Goal: Information Seeking & Learning: Learn about a topic

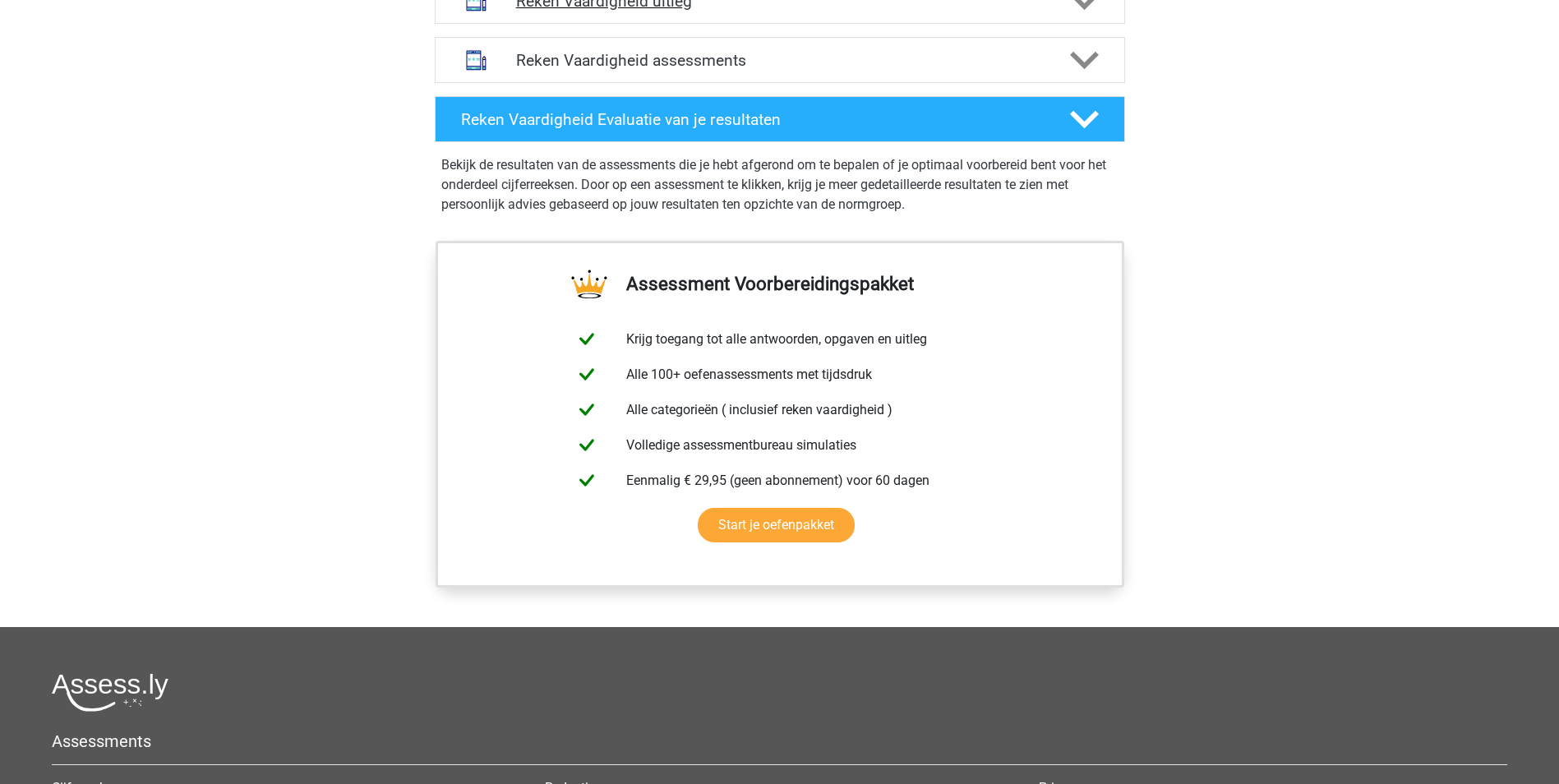
scroll to position [1069, 0]
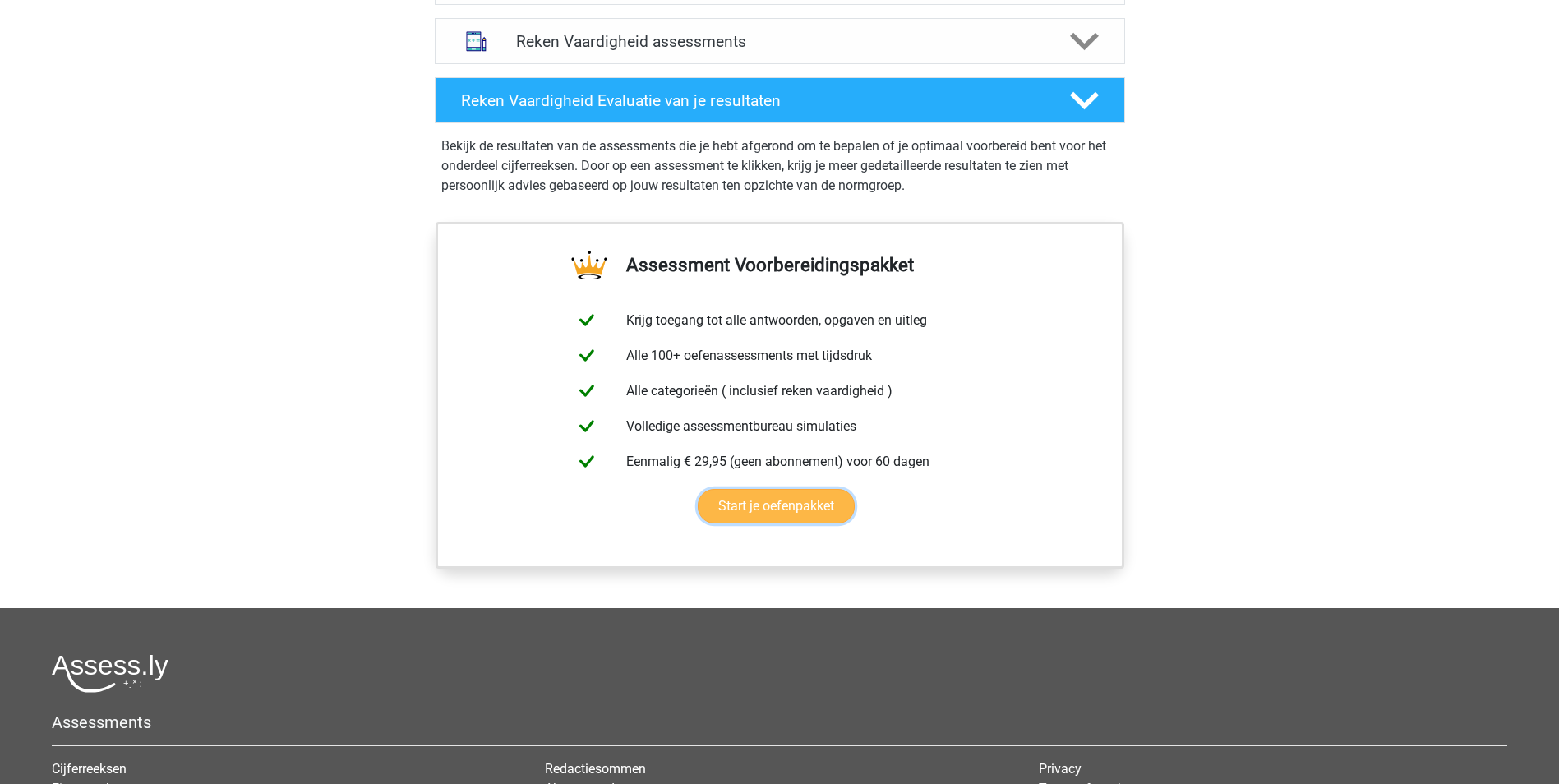
click at [809, 505] on link "Start je oefenpakket" at bounding box center [776, 507] width 157 height 34
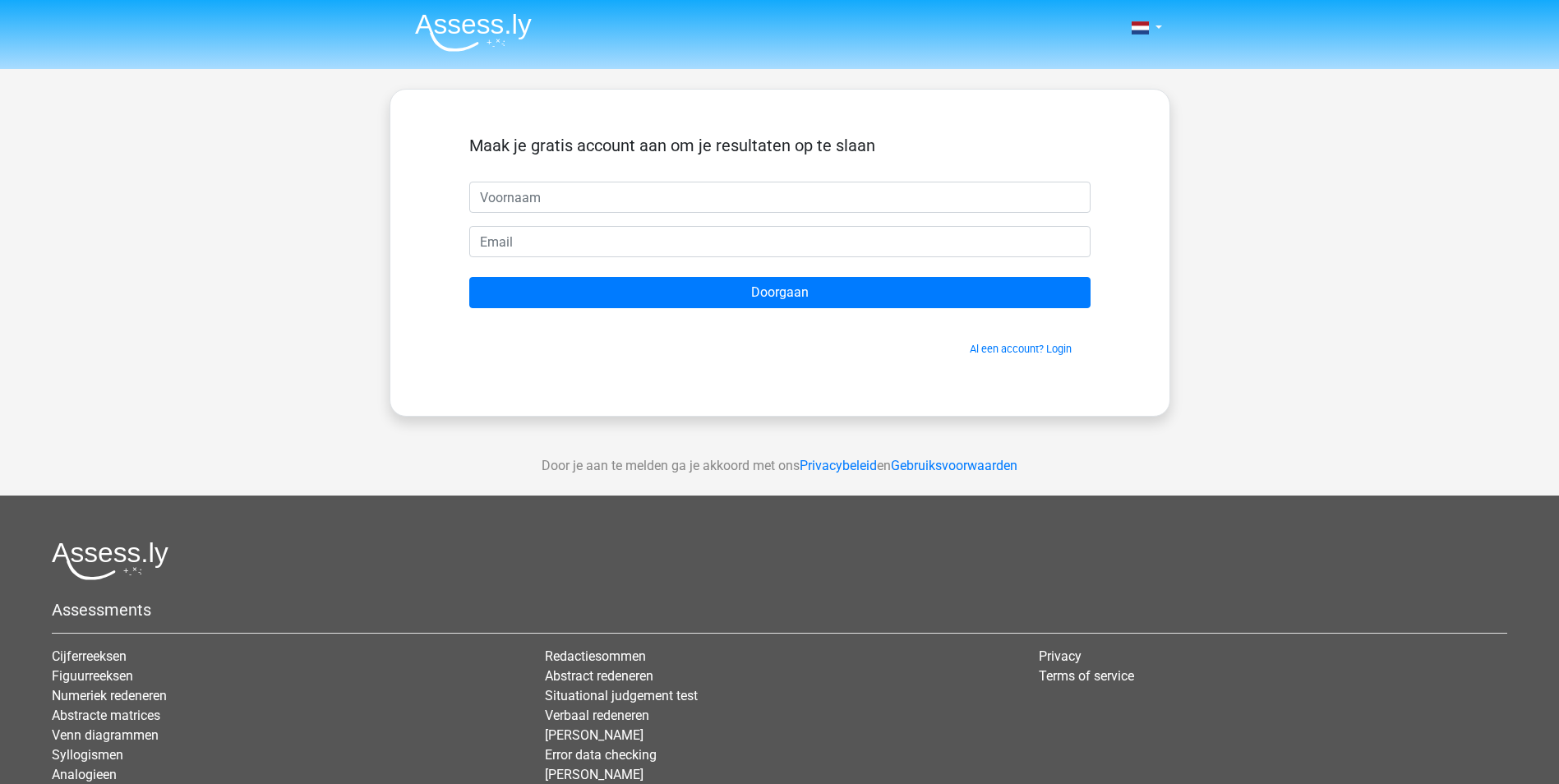
click at [566, 198] on input "text" at bounding box center [780, 197] width 622 height 31
type input "JOchem"
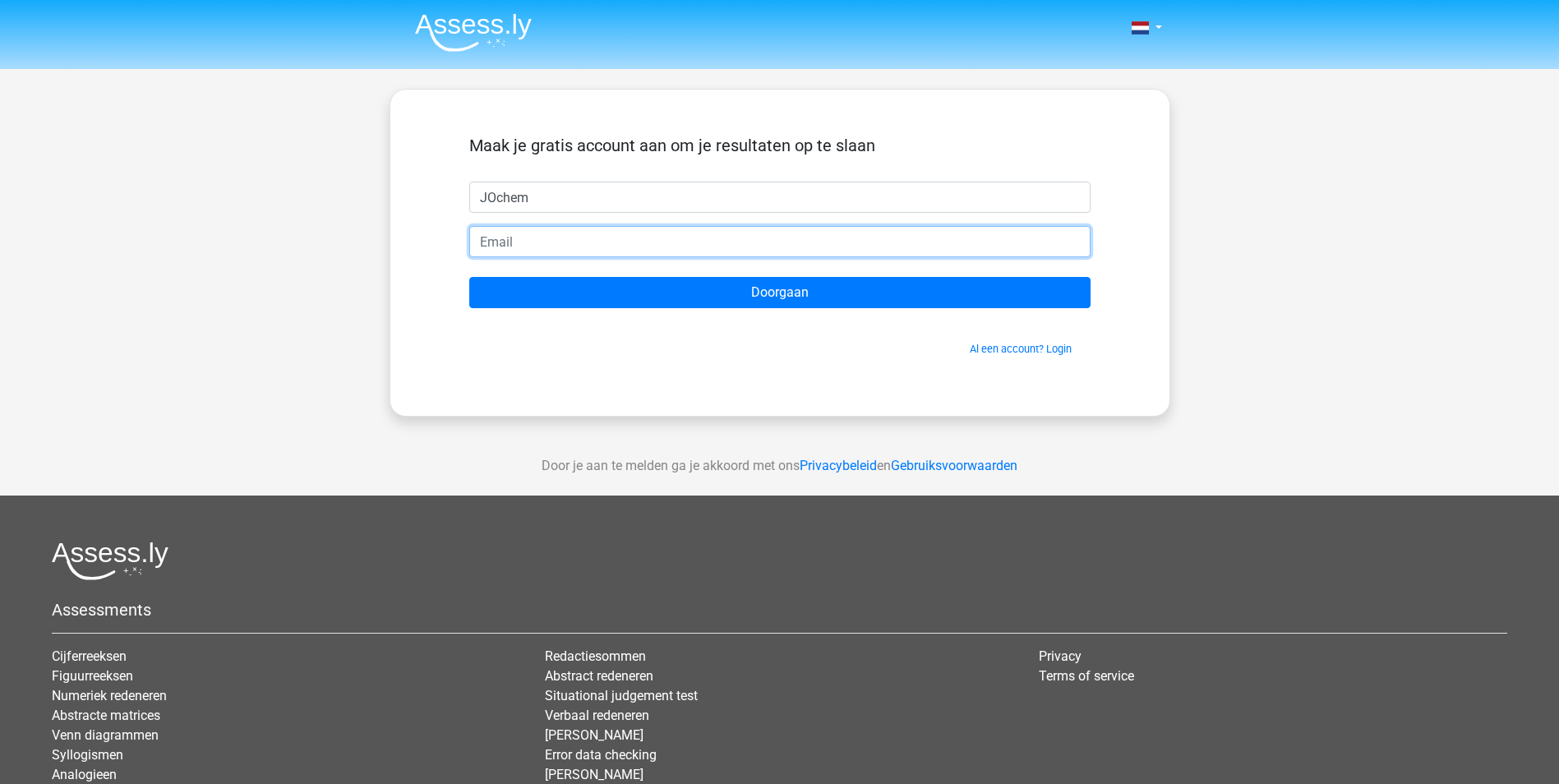
click at [584, 252] on input "email" at bounding box center [780, 241] width 622 height 31
type input "[PERSON_NAME][EMAIL_ADDRESS][DOMAIN_NAME]"
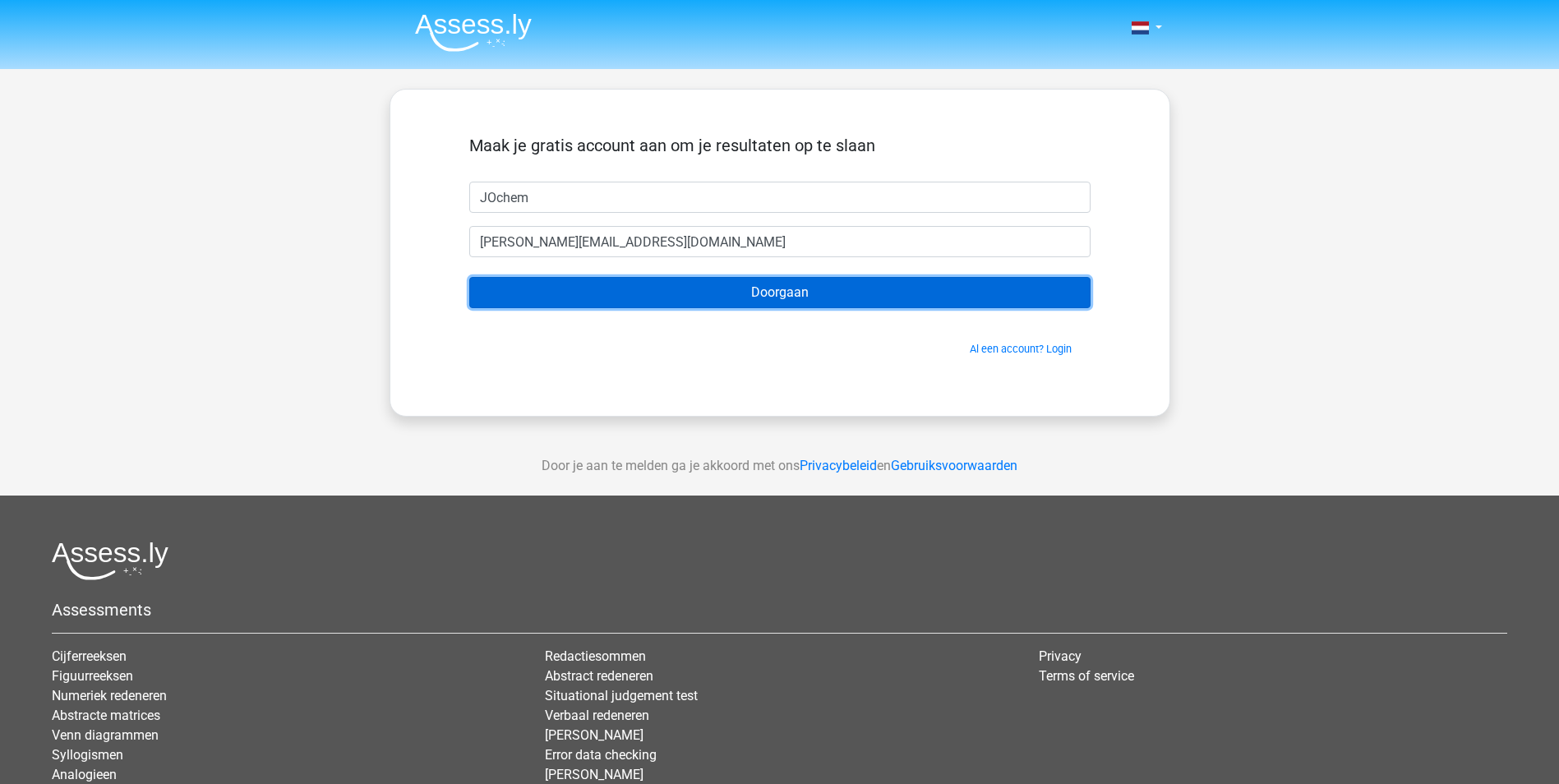
click at [808, 300] on input "Doorgaan" at bounding box center [780, 293] width 622 height 31
click at [732, 297] on input "Doorgaan" at bounding box center [780, 293] width 622 height 31
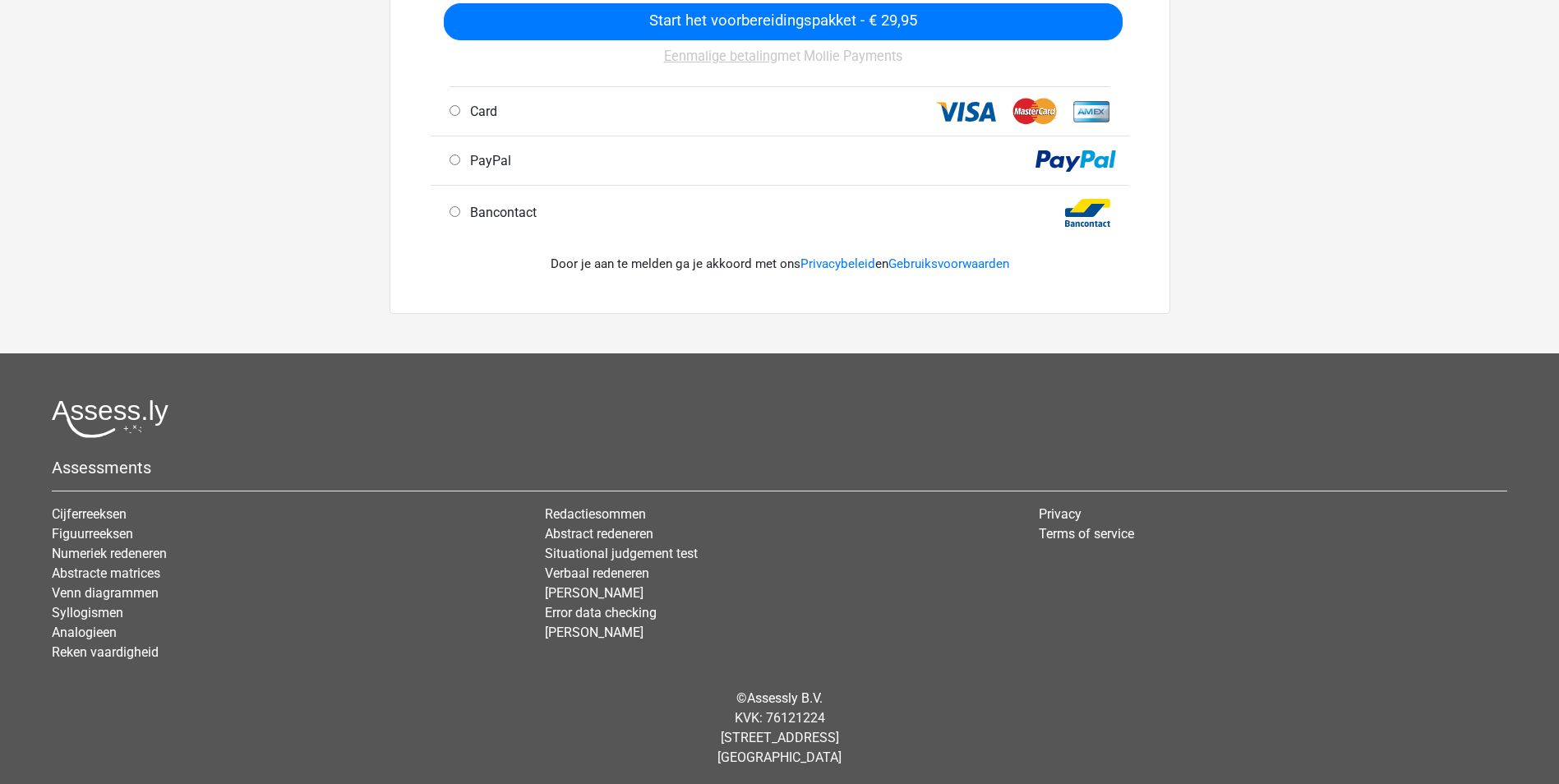
scroll to position [529, 0]
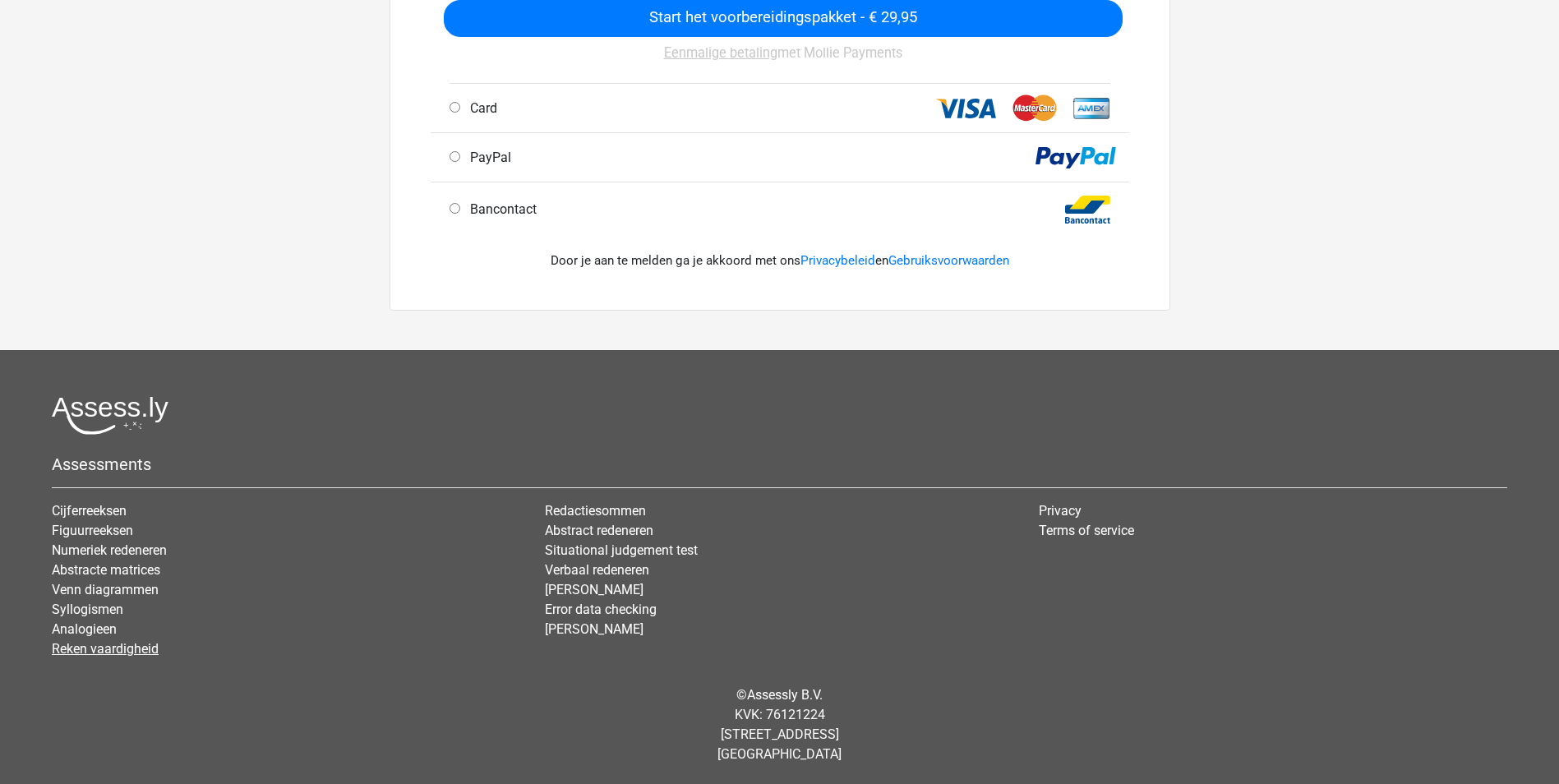
click at [114, 644] on link "Reken vaardigheid" at bounding box center [105, 648] width 107 height 15
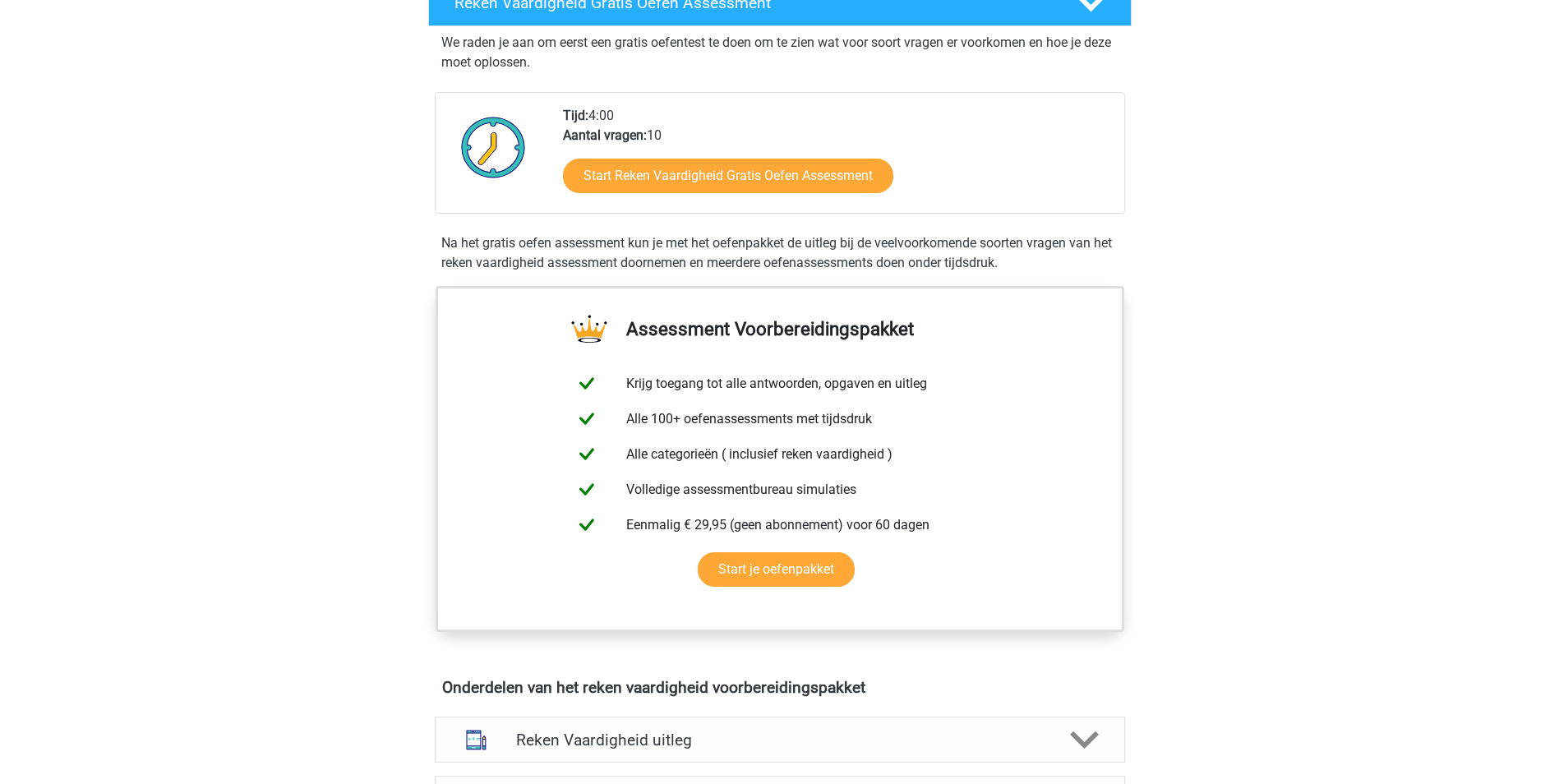
scroll to position [329, 0]
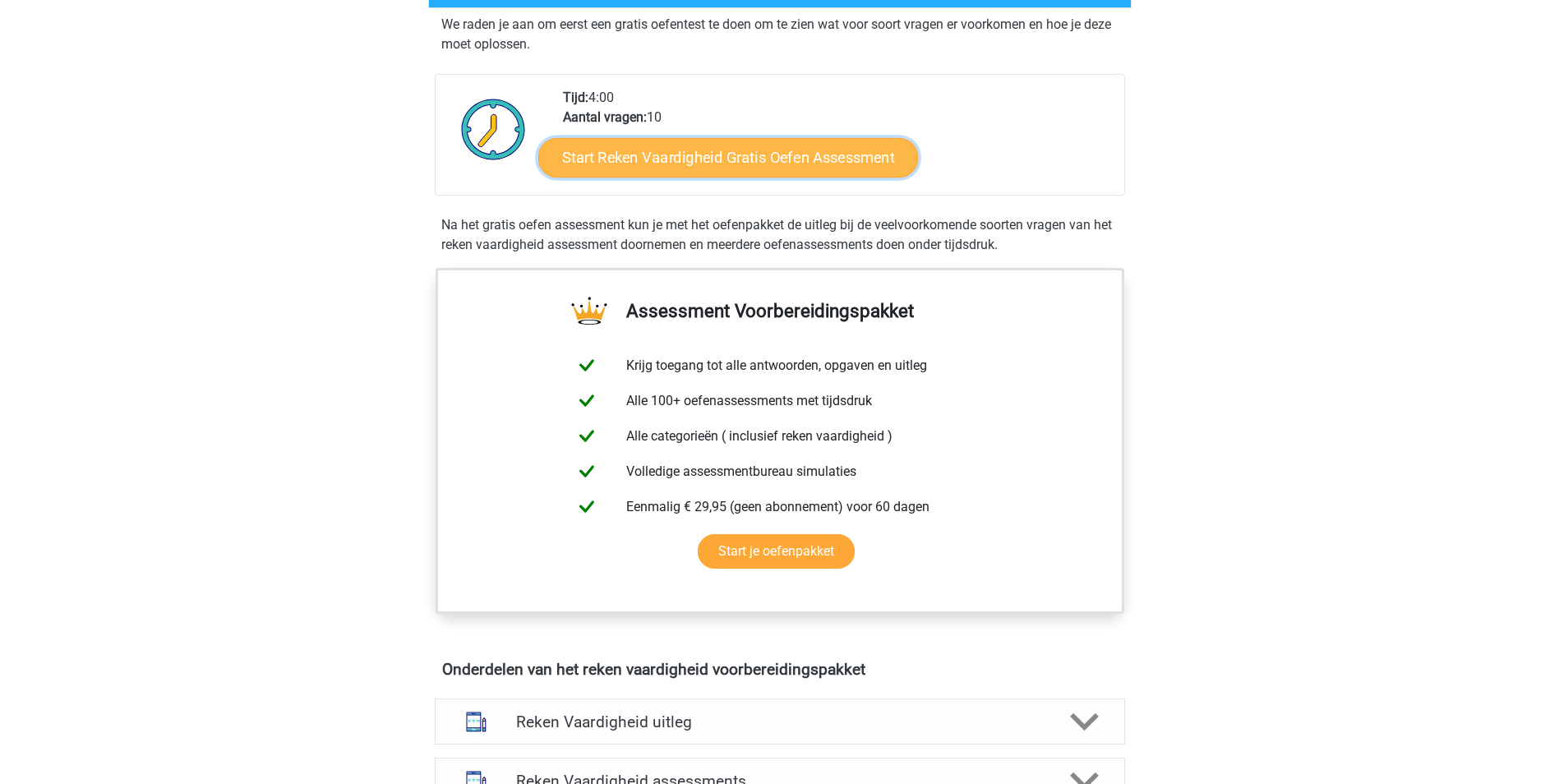
click at [718, 163] on link "Start Reken Vaardigheid Gratis Oefen Assessment" at bounding box center [728, 157] width 380 height 40
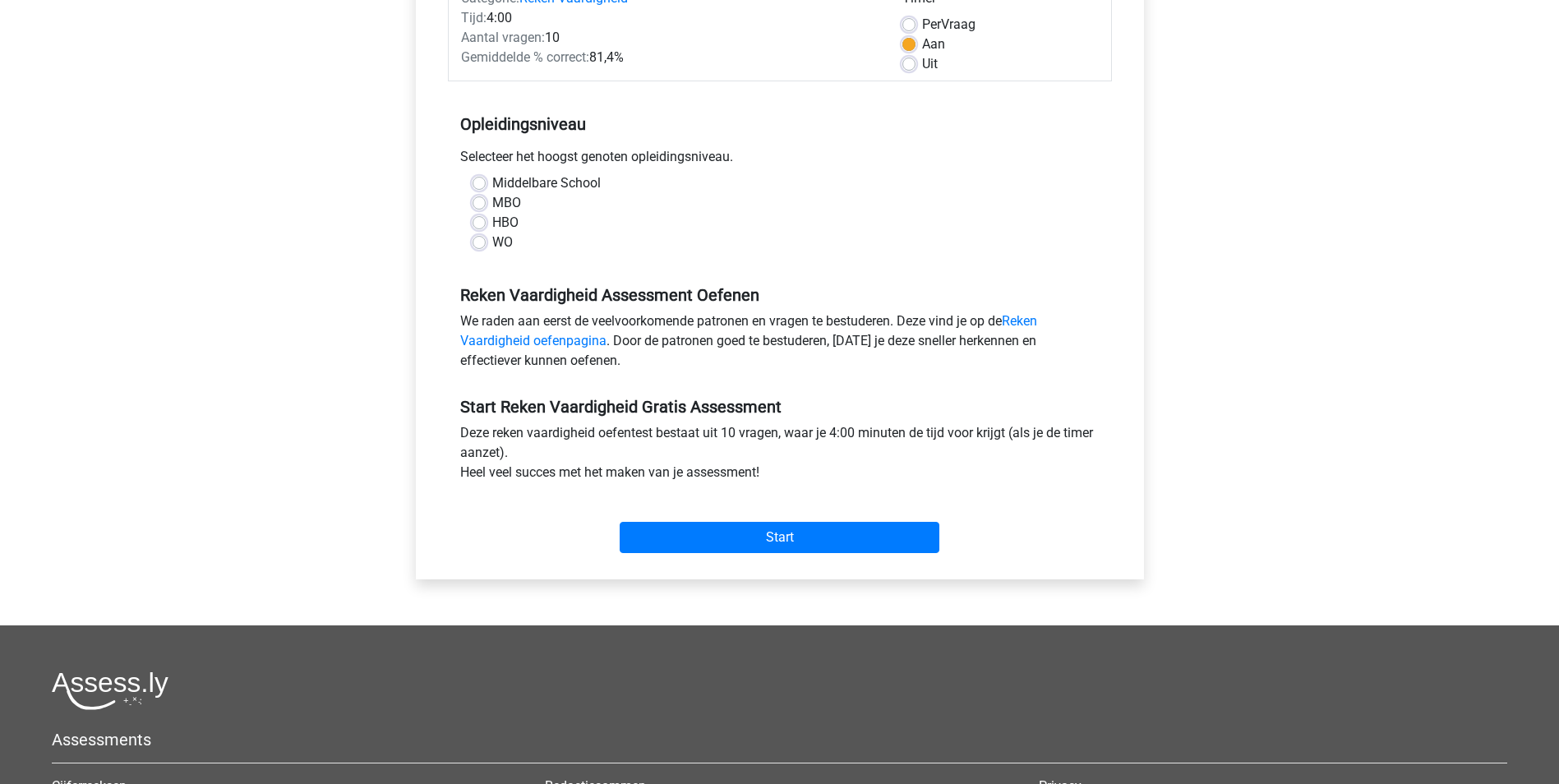
scroll to position [247, 0]
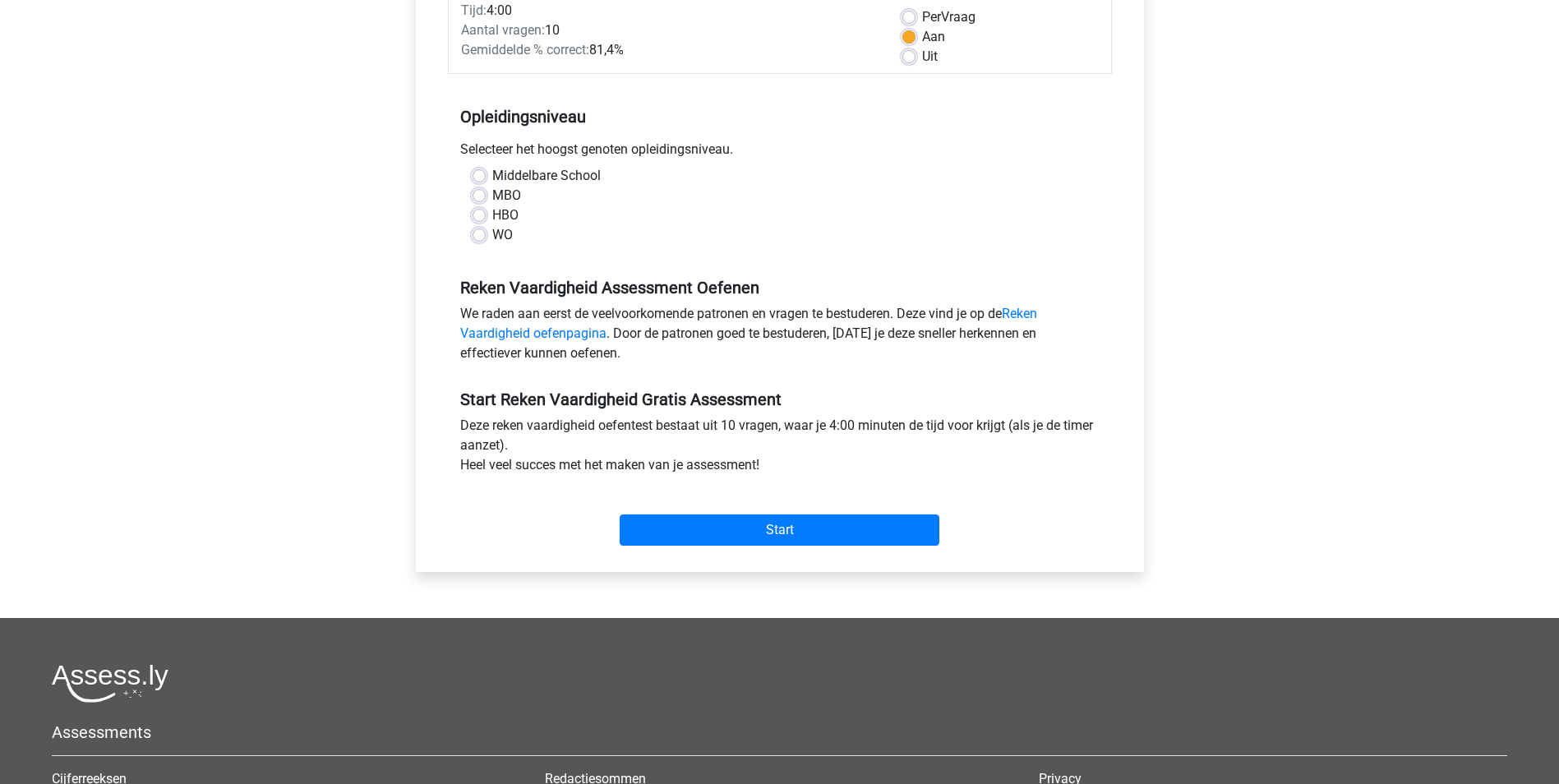
click at [492, 214] on label "HBO" at bounding box center [505, 216] width 26 height 20
click at [480, 214] on input "HBO" at bounding box center [479, 214] width 14 height 16
radio input "true"
click at [560, 330] on link "Reken Vaardigheid oefenpagina" at bounding box center [749, 323] width 577 height 35
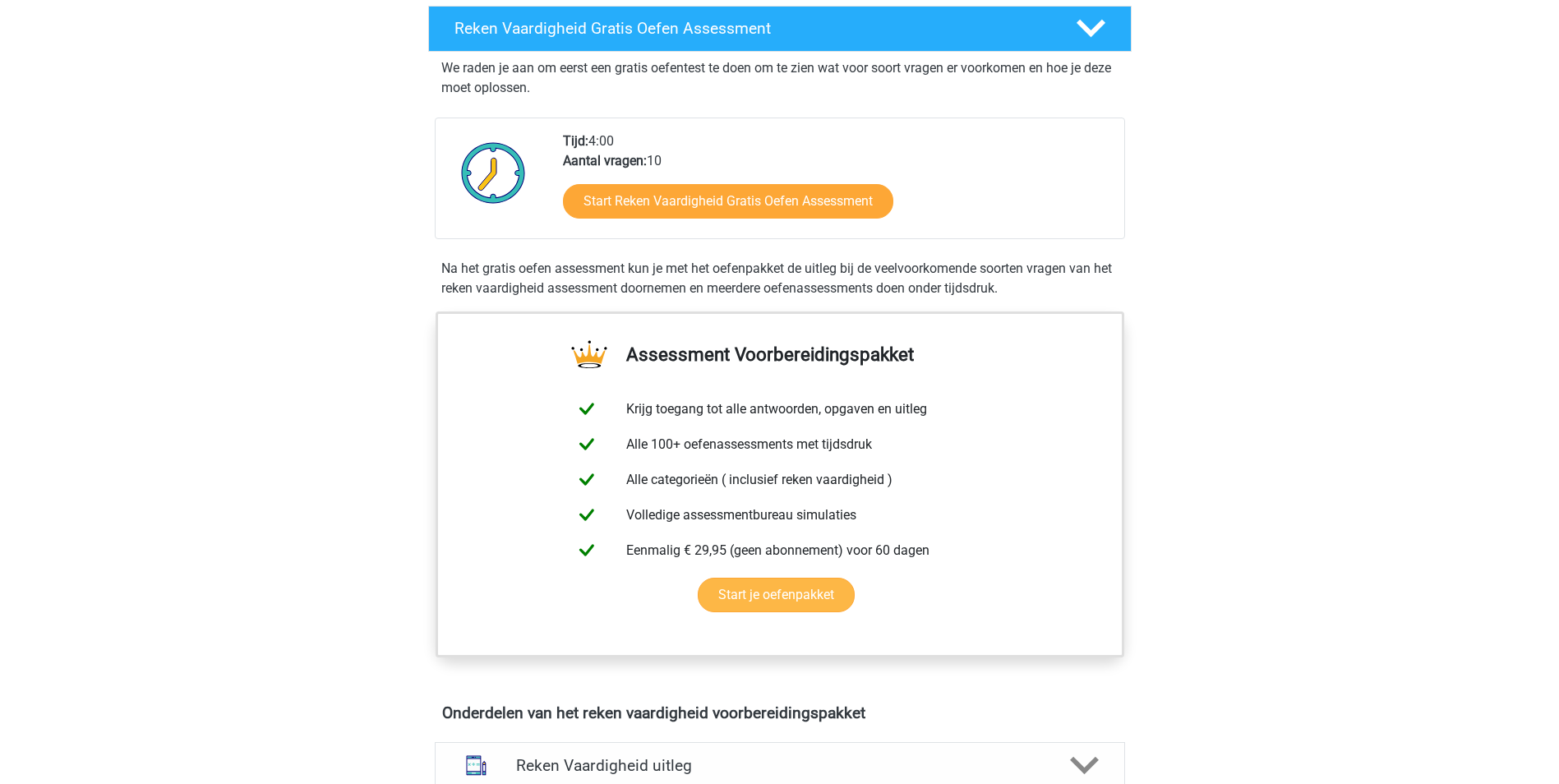
scroll to position [329, 0]
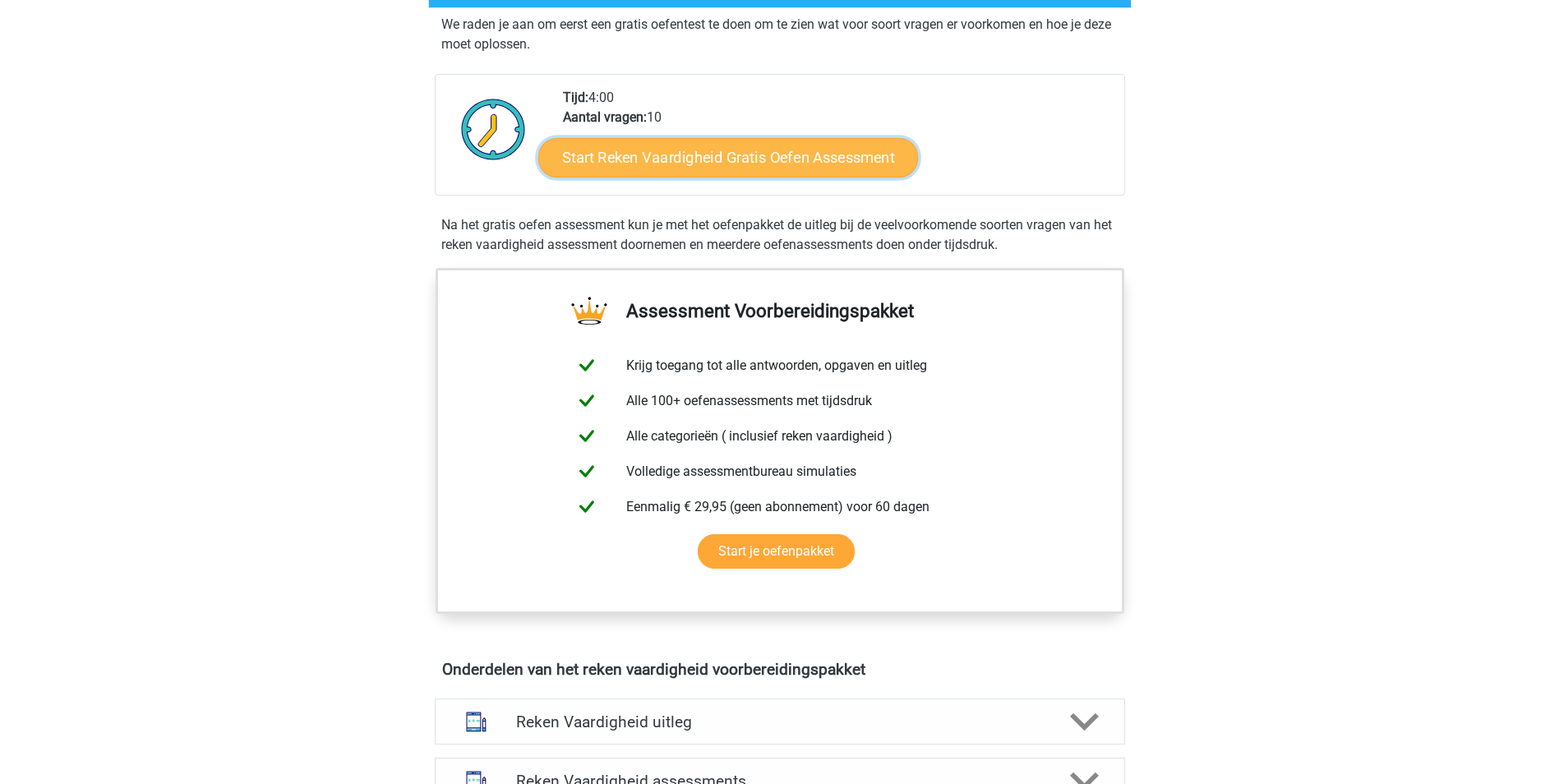
click at [744, 150] on link "Start Reken Vaardigheid Gratis Oefen Assessment" at bounding box center [728, 157] width 380 height 40
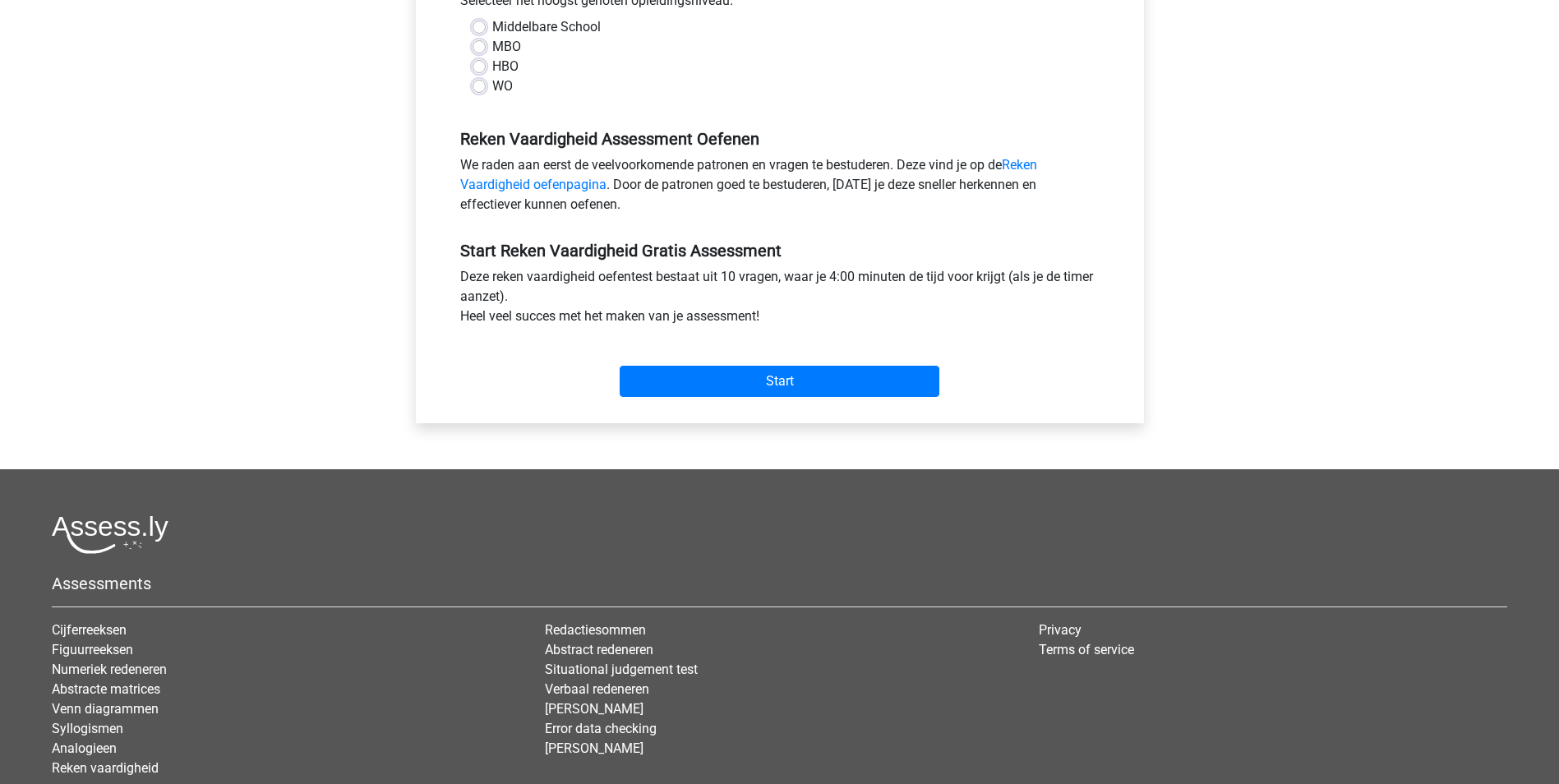
scroll to position [411, 0]
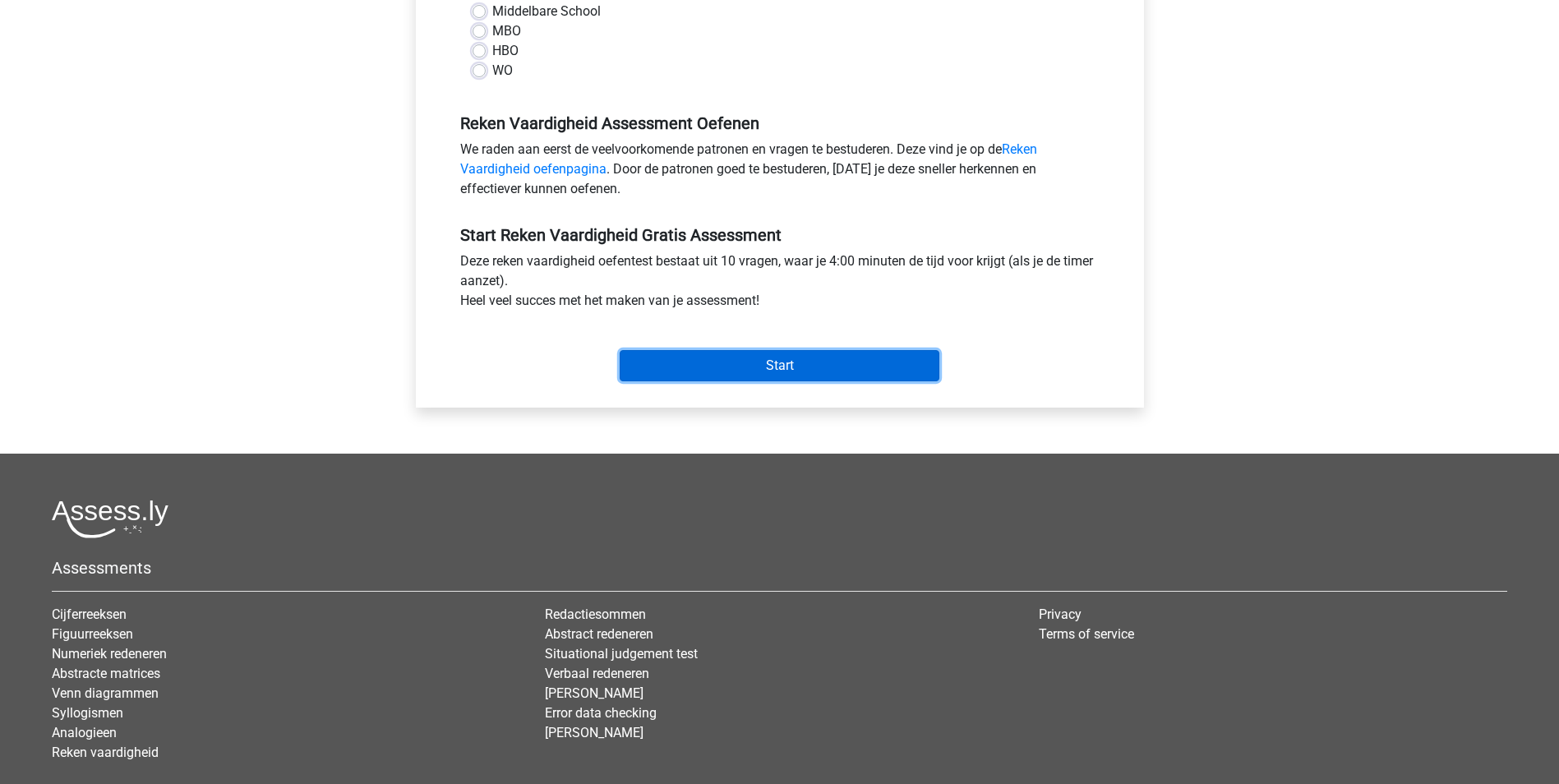
click at [809, 370] on input "Start" at bounding box center [780, 365] width 320 height 31
click at [391, 137] on div "Reken Vaardigheid Gratis Oefen Assessment Categorie: Reken Vaardigheid Tijd: 4:…" at bounding box center [780, 75] width 780 height 756
click at [492, 53] on label "HBO" at bounding box center [505, 51] width 26 height 20
click at [484, 53] on input "HBO" at bounding box center [479, 49] width 14 height 16
radio input "true"
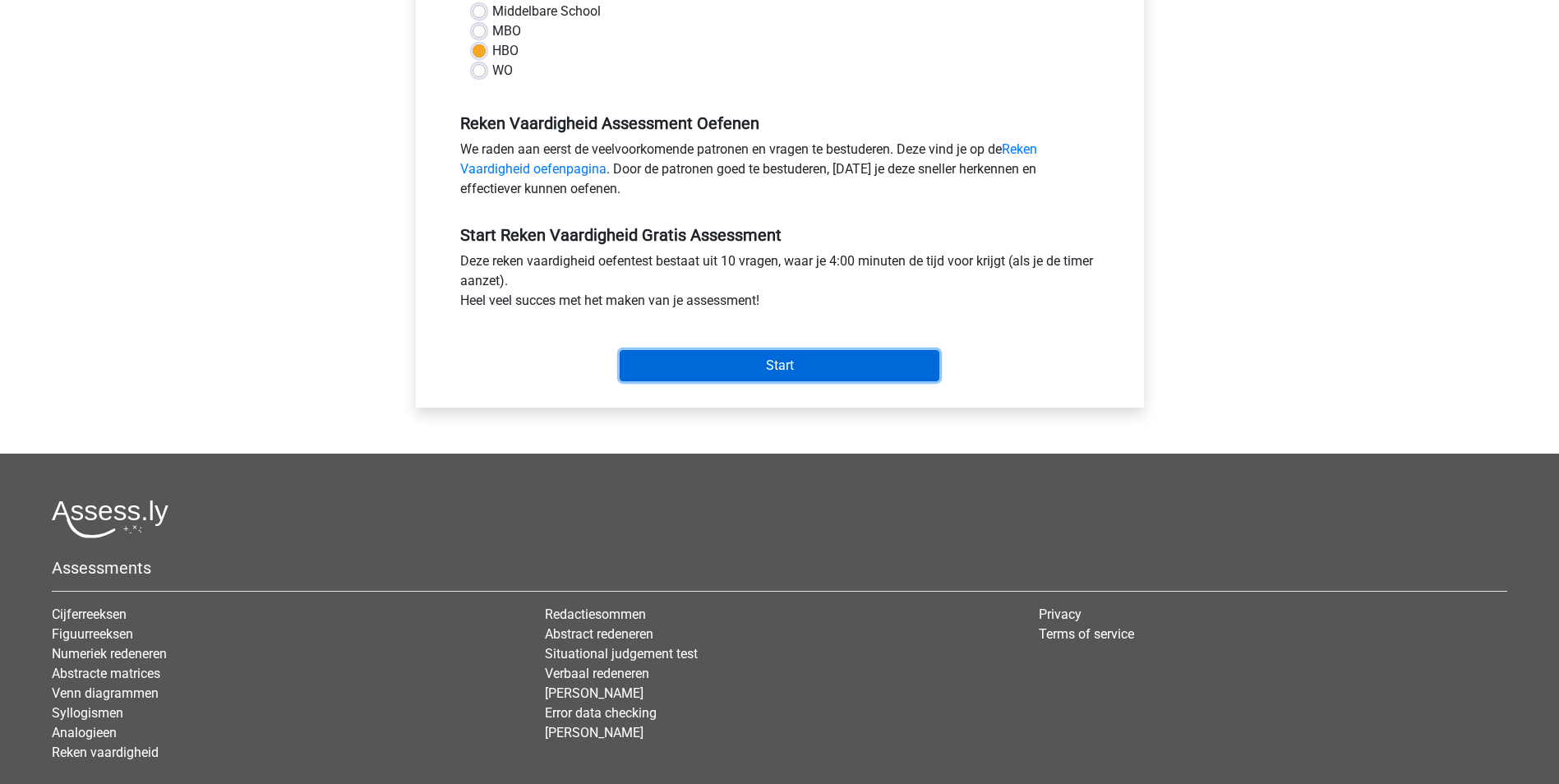
click at [806, 363] on input "Start" at bounding box center [780, 365] width 320 height 31
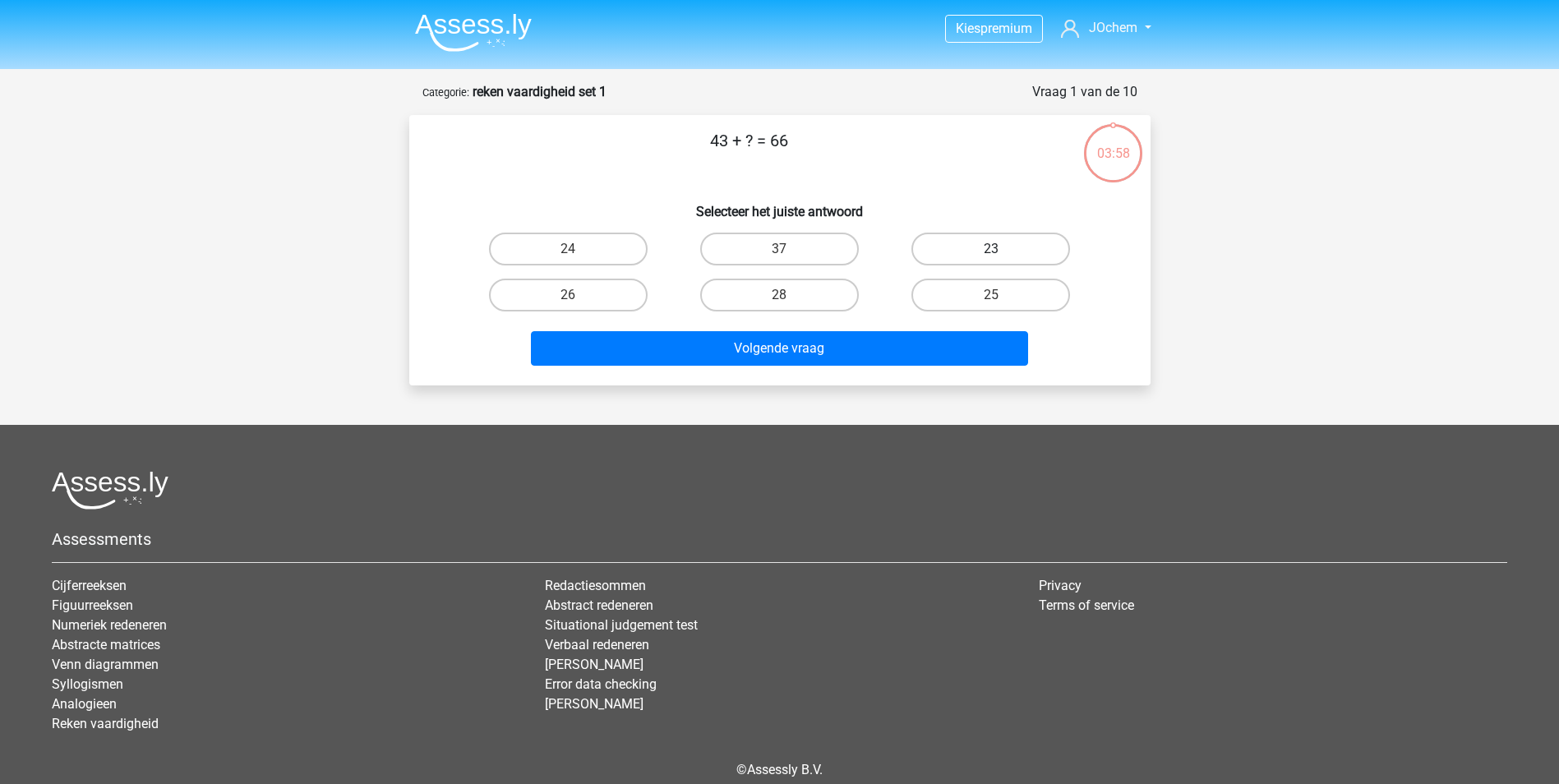
click at [957, 256] on label "23" at bounding box center [991, 249] width 159 height 33
click at [992, 256] on input "23" at bounding box center [997, 255] width 11 height 11
radio input "true"
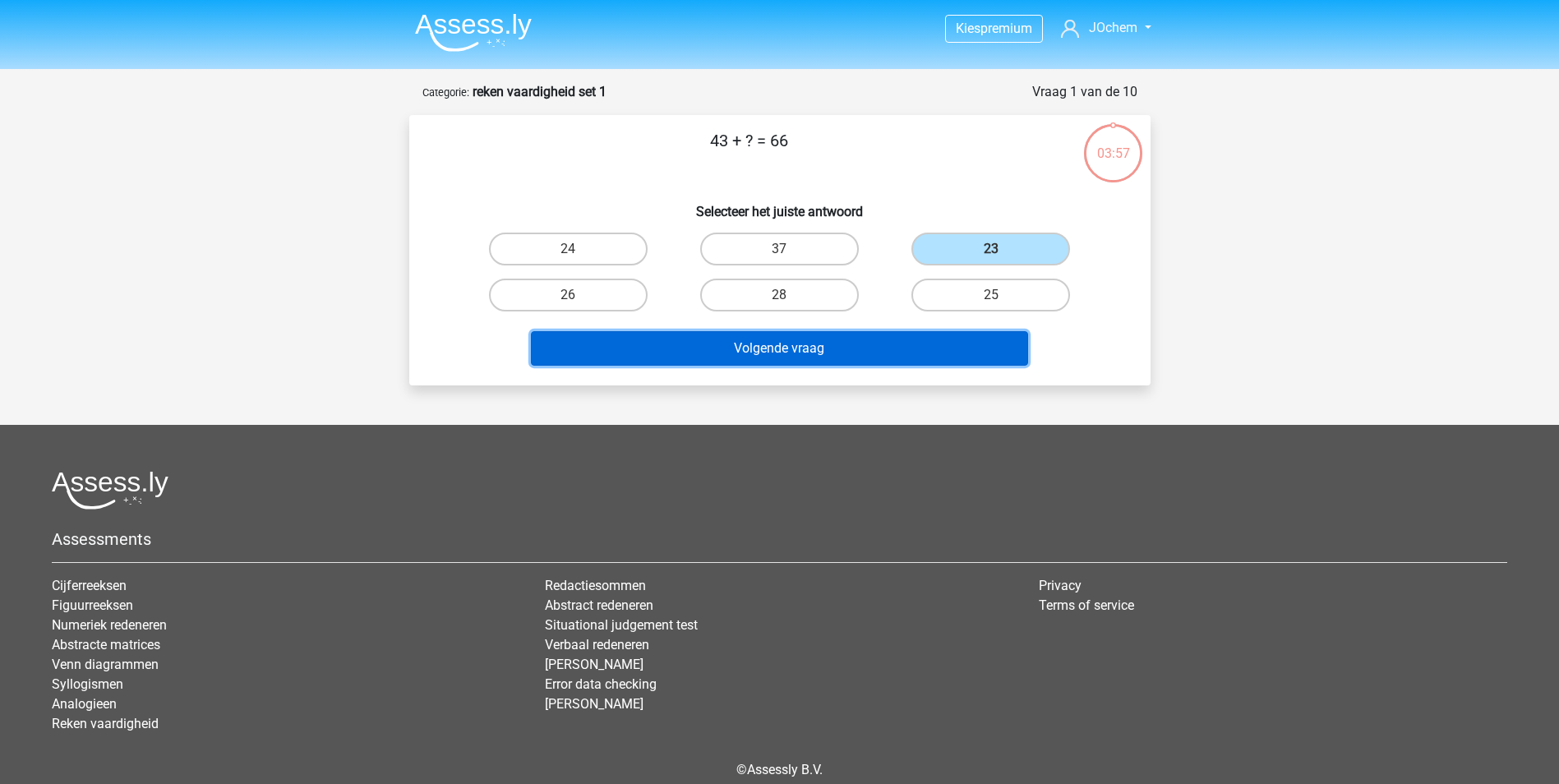
click at [867, 354] on button "Volgende vraag" at bounding box center [780, 348] width 498 height 34
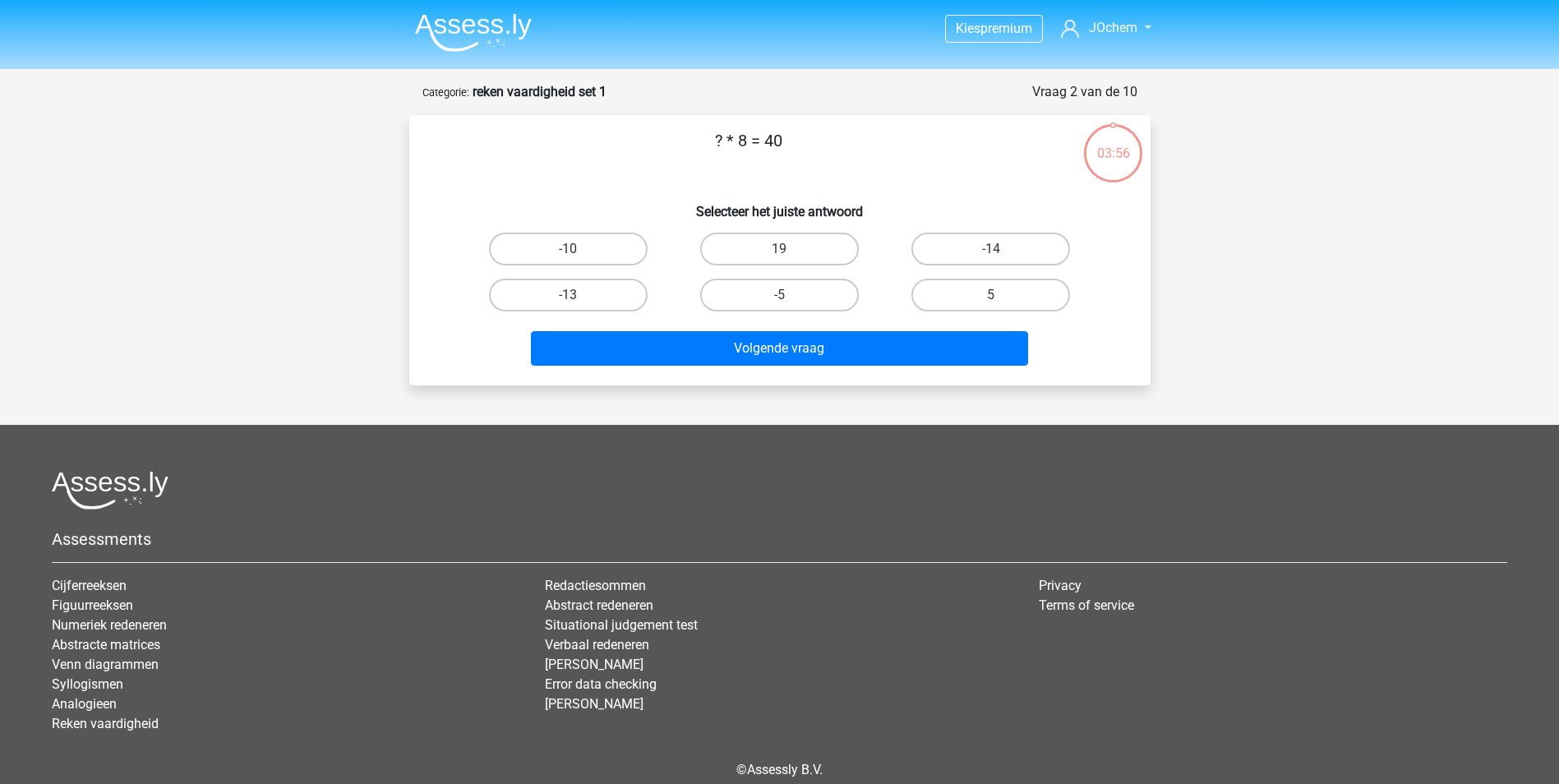
scroll to position [75, 0]
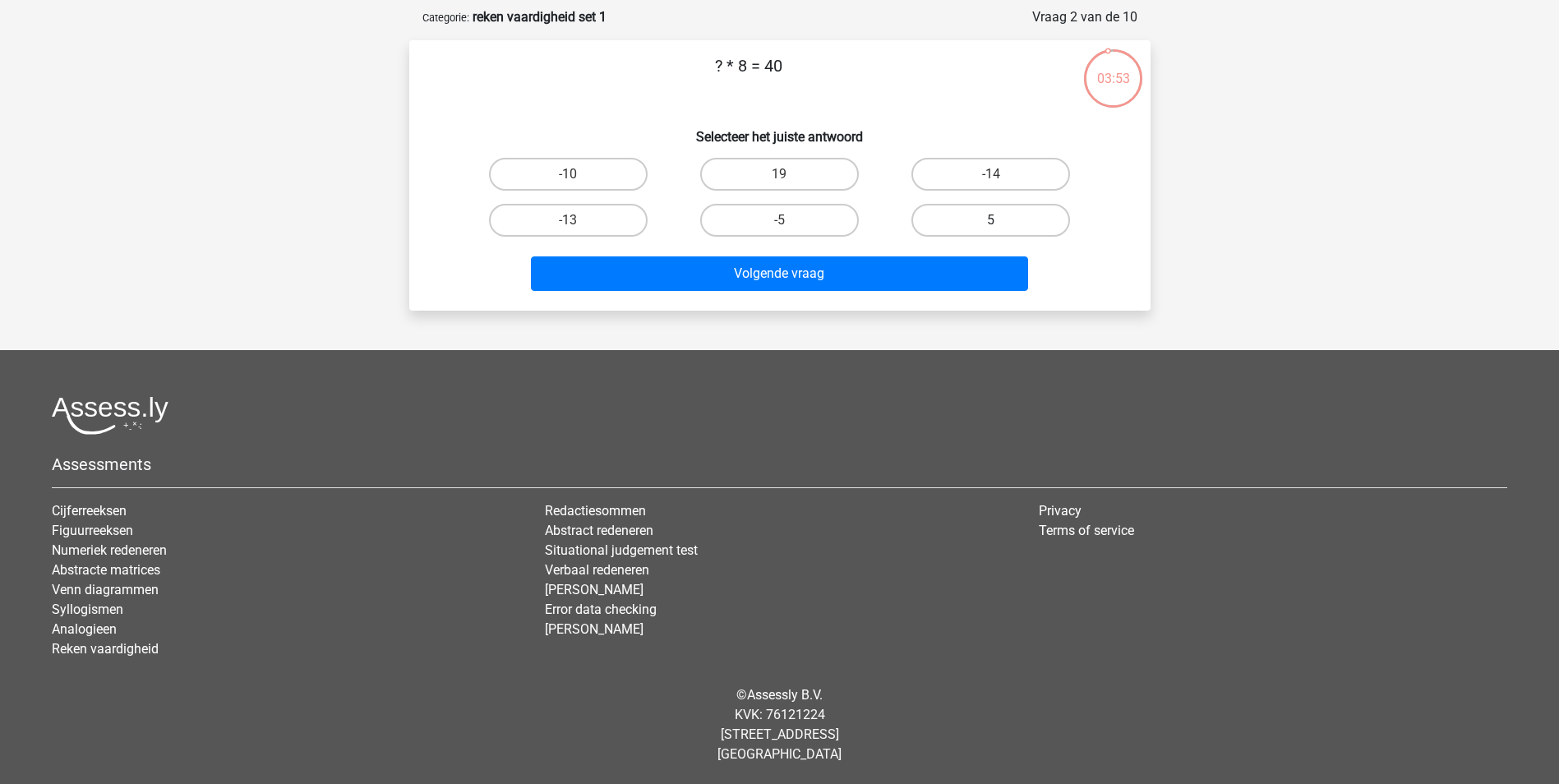
click at [974, 220] on label "5" at bounding box center [991, 220] width 159 height 33
click at [992, 220] on input "5" at bounding box center [997, 226] width 11 height 11
radio input "true"
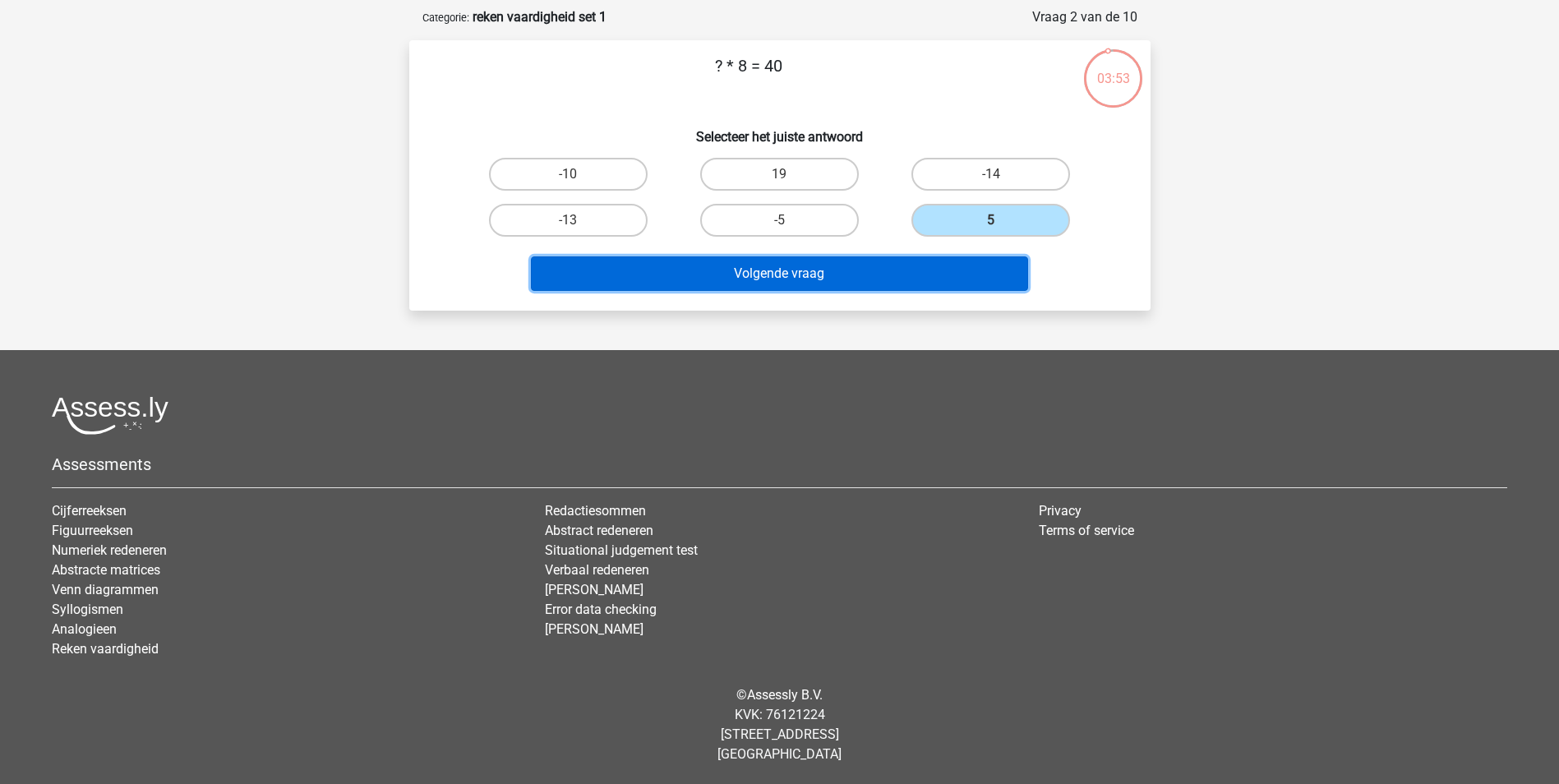
click at [935, 266] on button "Volgende vraag" at bounding box center [780, 274] width 498 height 34
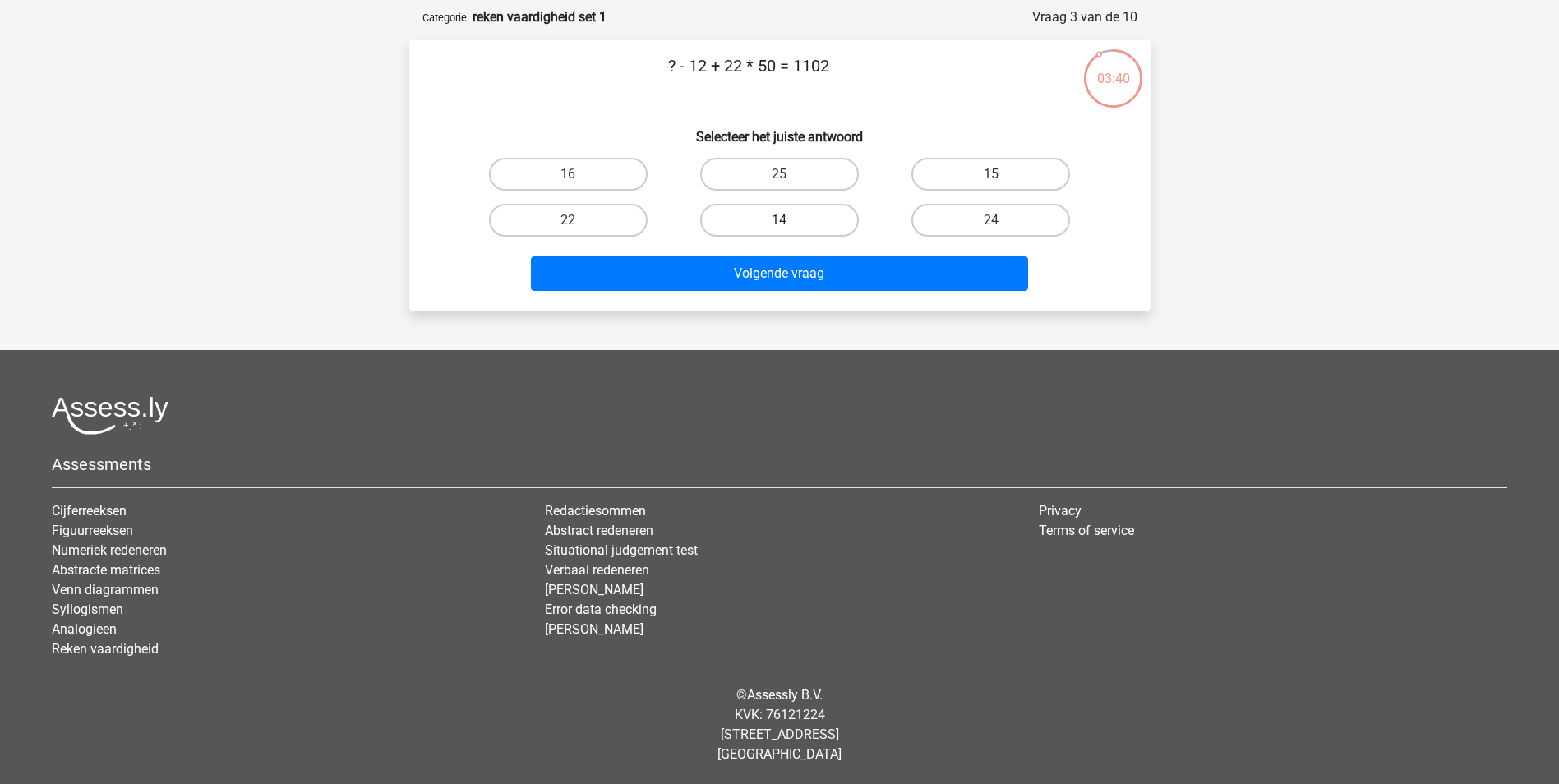
click at [768, 222] on label "14" at bounding box center [780, 220] width 159 height 33
click at [780, 222] on input "14" at bounding box center [785, 226] width 11 height 11
radio input "true"
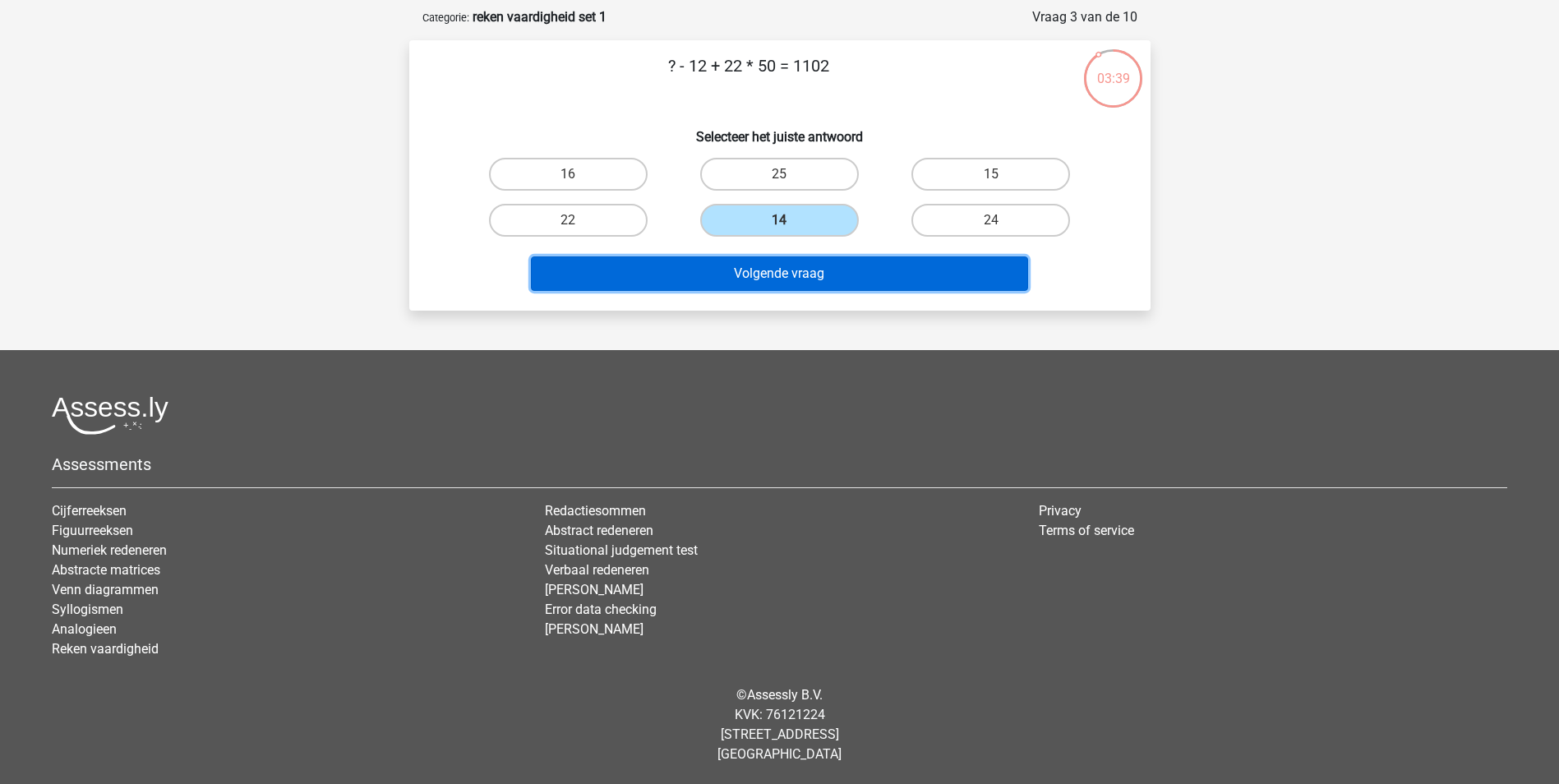
click at [806, 273] on button "Volgende vraag" at bounding box center [780, 274] width 498 height 34
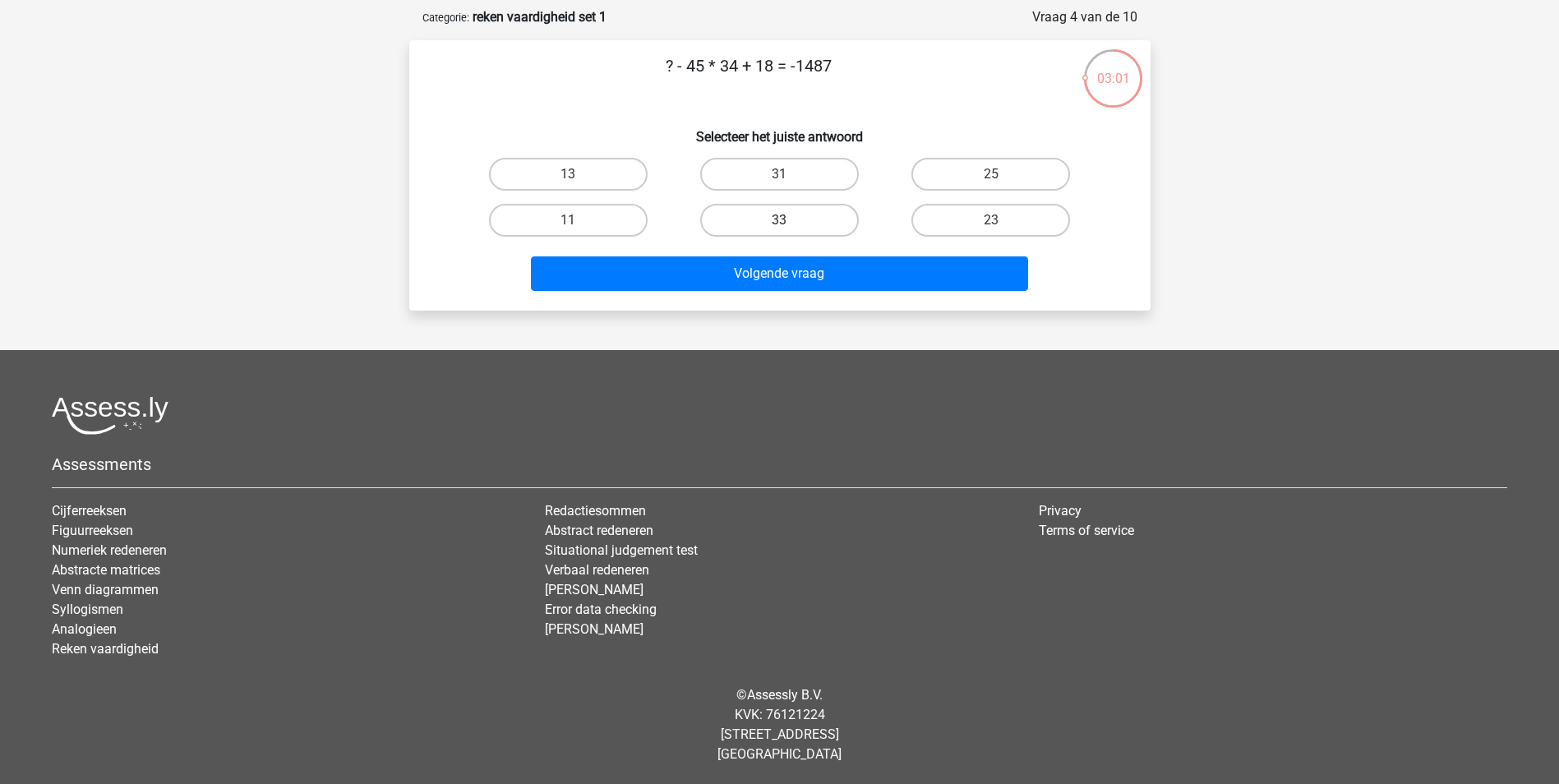
click at [773, 221] on label "33" at bounding box center [780, 220] width 159 height 33
click at [780, 221] on input "33" at bounding box center [785, 226] width 11 height 11
radio input "true"
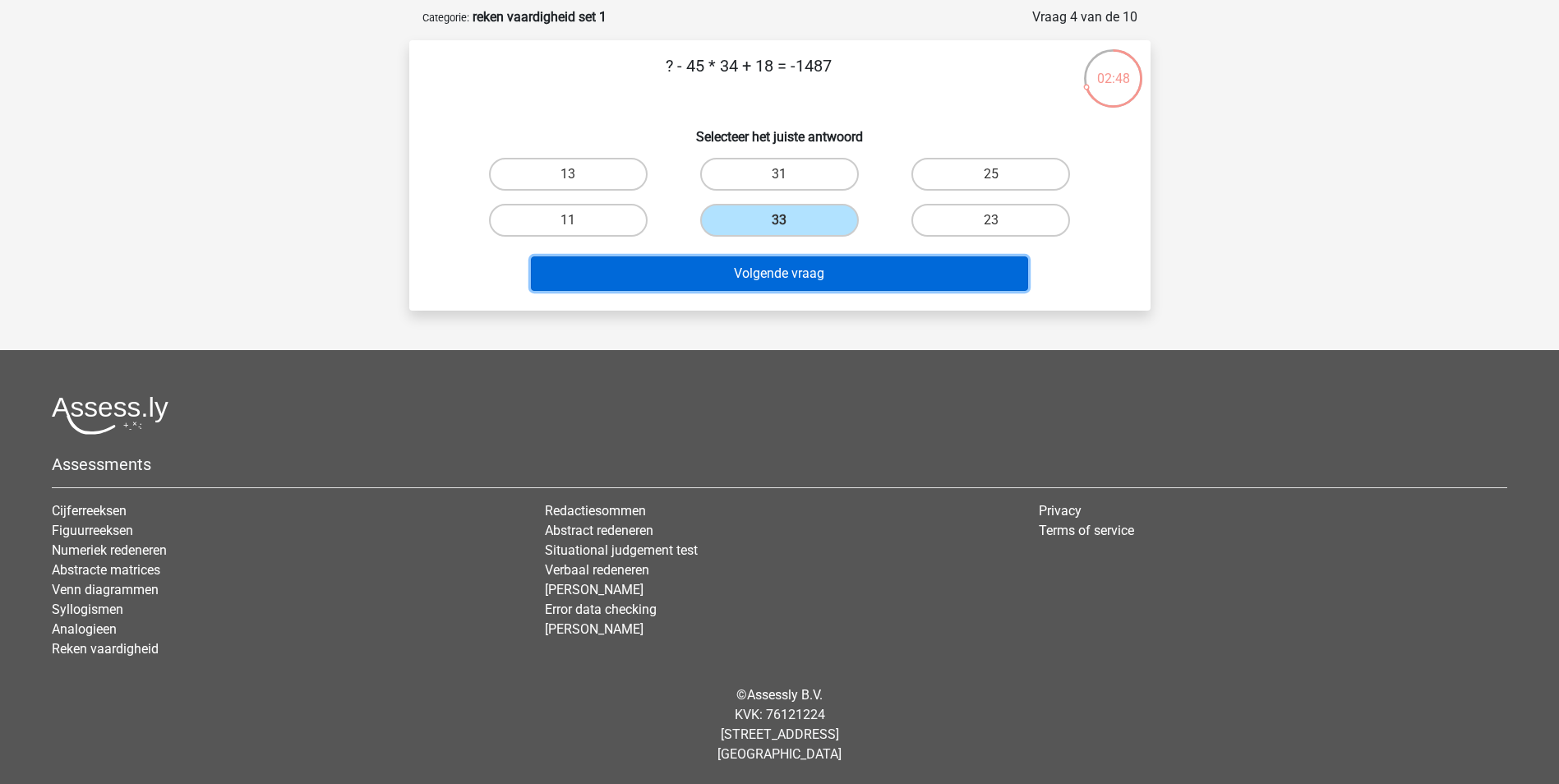
click at [889, 269] on button "Volgende vraag" at bounding box center [780, 274] width 498 height 34
